Goal: Transaction & Acquisition: Download file/media

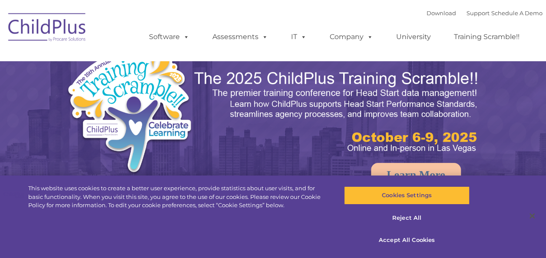
select select "MEDIUM"
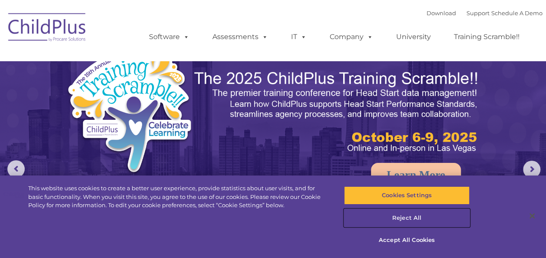
click at [414, 219] on button "Reject All" at bounding box center [407, 218] width 126 height 18
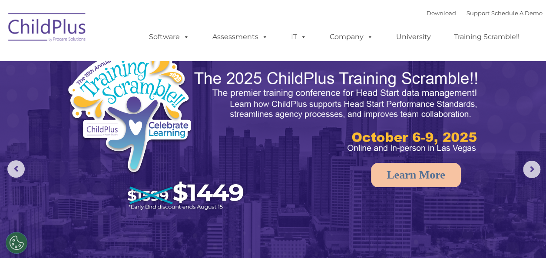
click at [62, 30] on img at bounding box center [47, 28] width 87 height 43
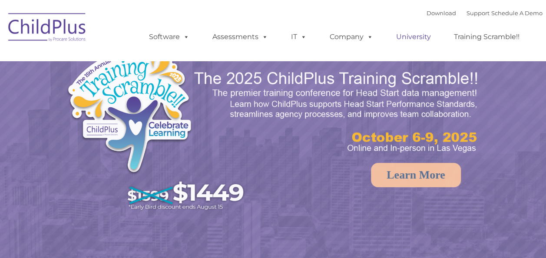
select select "MEDIUM"
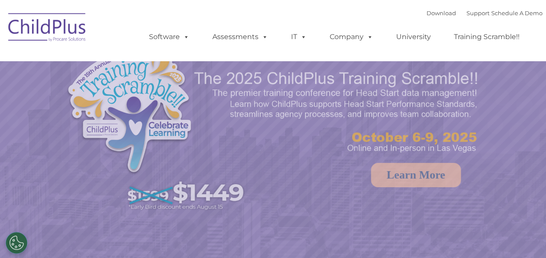
select select "MEDIUM"
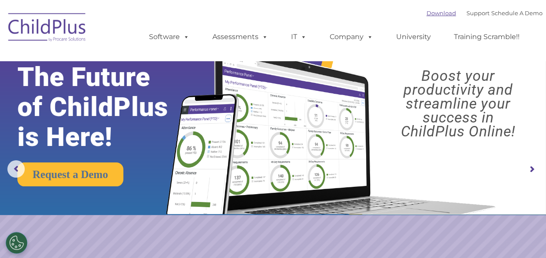
click at [427, 13] on link "Download" at bounding box center [442, 13] width 30 height 7
